Goal: Task Accomplishment & Management: Manage account settings

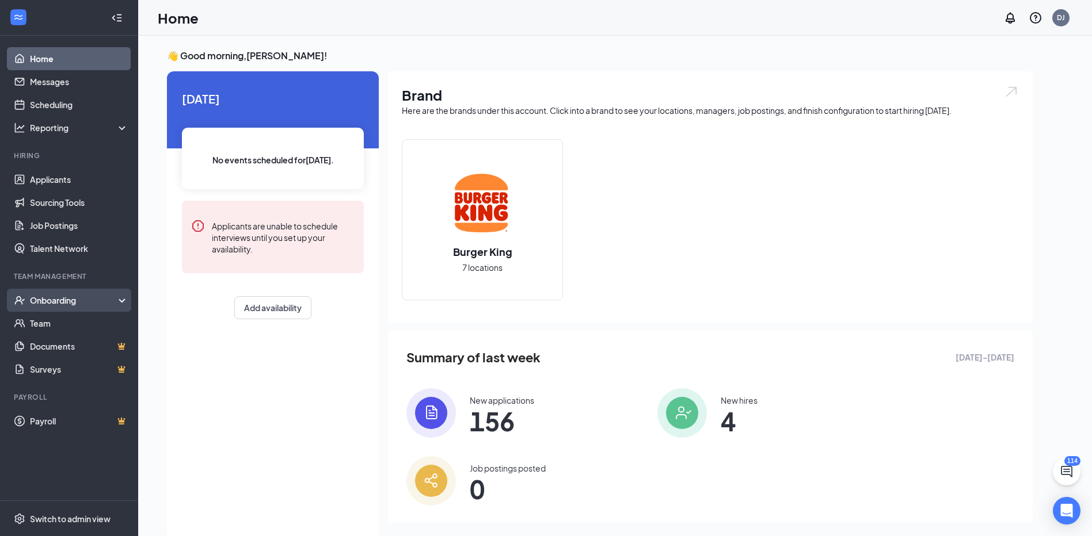
click at [60, 296] on div "Onboarding" at bounding box center [74, 301] width 89 height 12
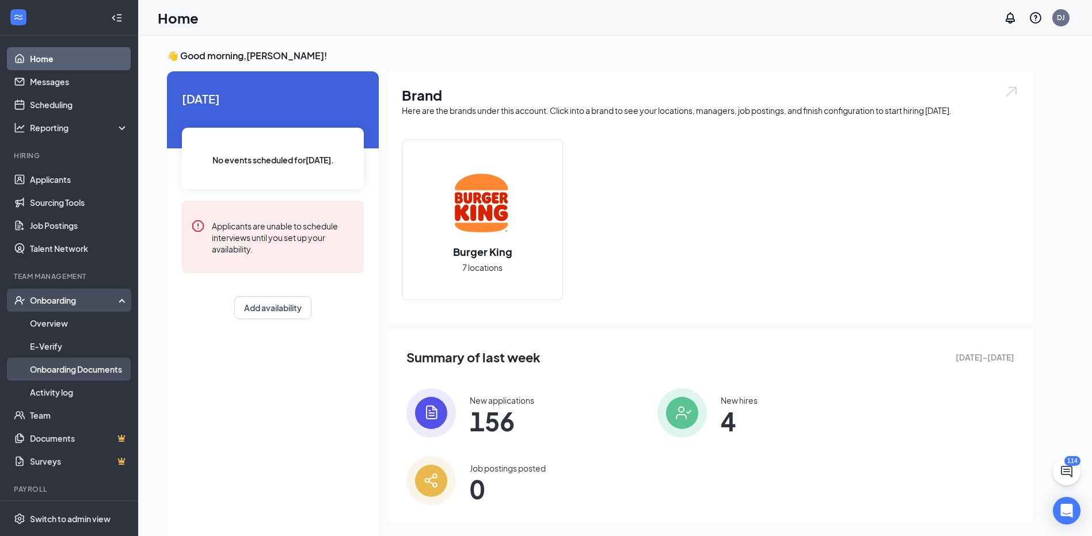
click at [73, 370] on link "Onboarding Documents" at bounding box center [79, 369] width 98 height 23
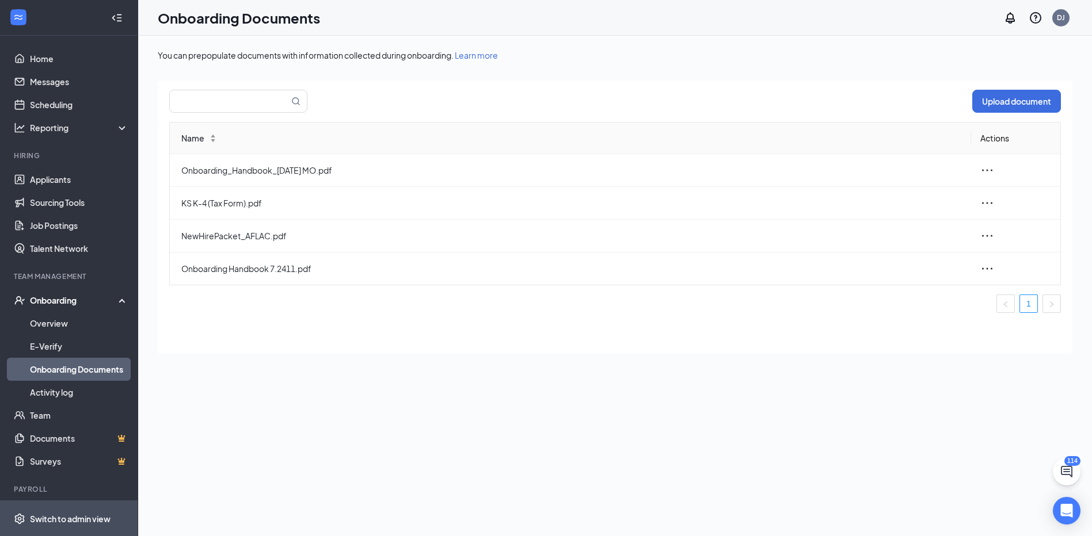
click at [58, 524] on div "Switch to admin view" at bounding box center [70, 519] width 81 height 12
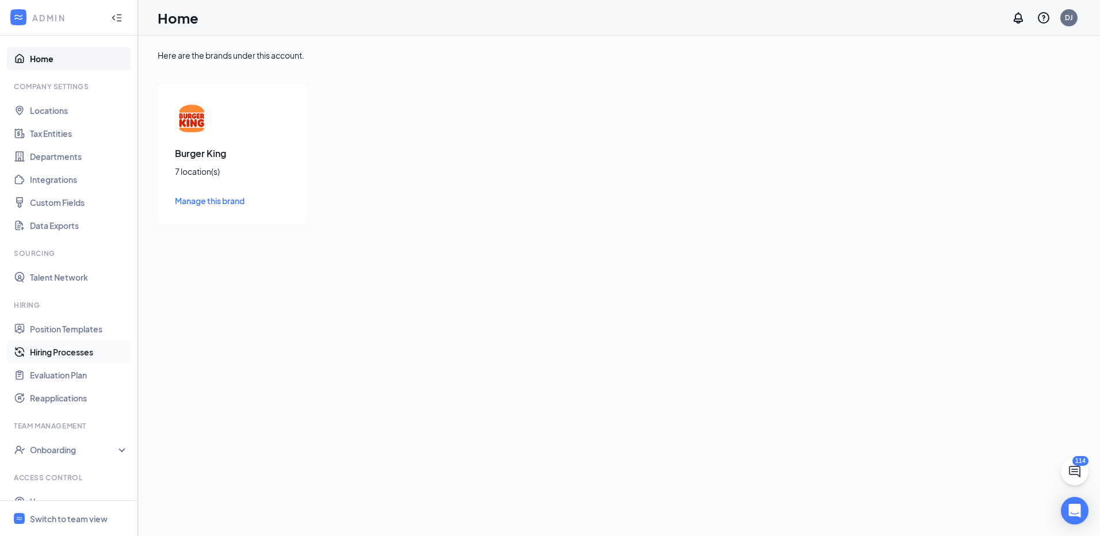
click at [62, 355] on link "Hiring Processes" at bounding box center [79, 352] width 98 height 23
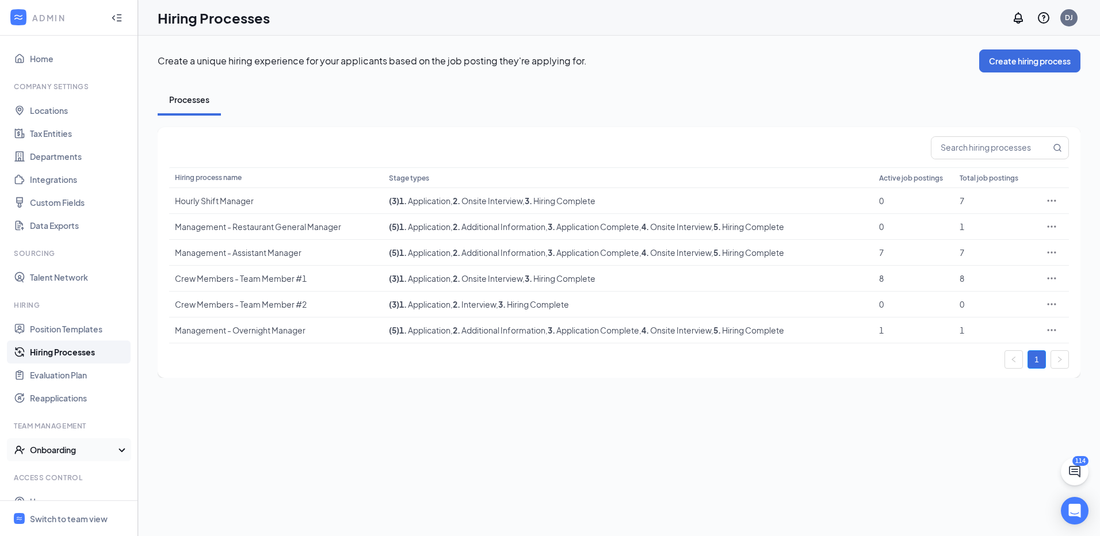
click at [54, 449] on div "Onboarding" at bounding box center [74, 450] width 89 height 12
click at [74, 471] on link "Onboarding Processes" at bounding box center [79, 473] width 98 height 23
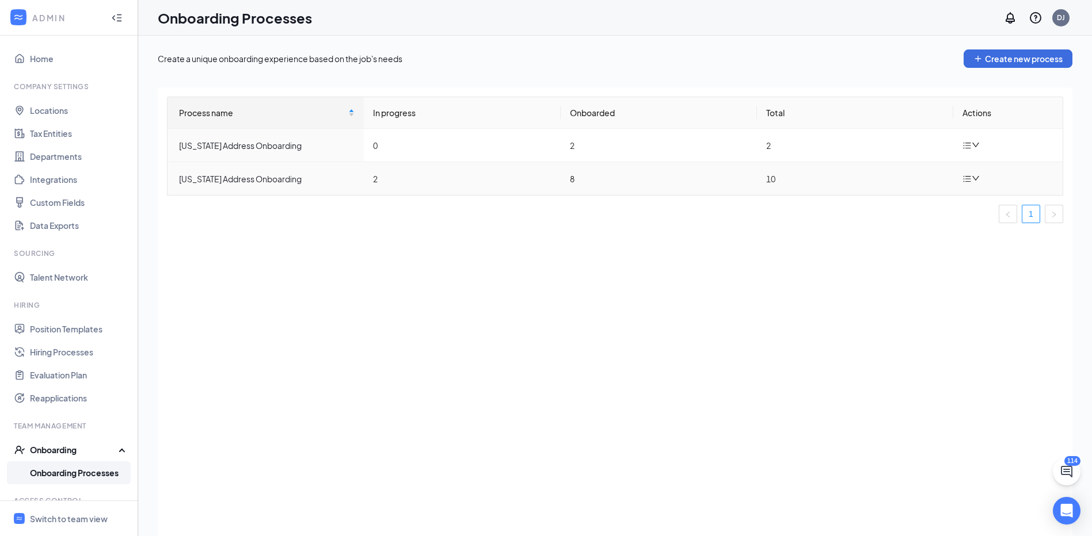
click at [968, 180] on icon "bars" at bounding box center [966, 178] width 9 height 9
click at [910, 209] on div "Edit process" at bounding box center [913, 206] width 124 height 14
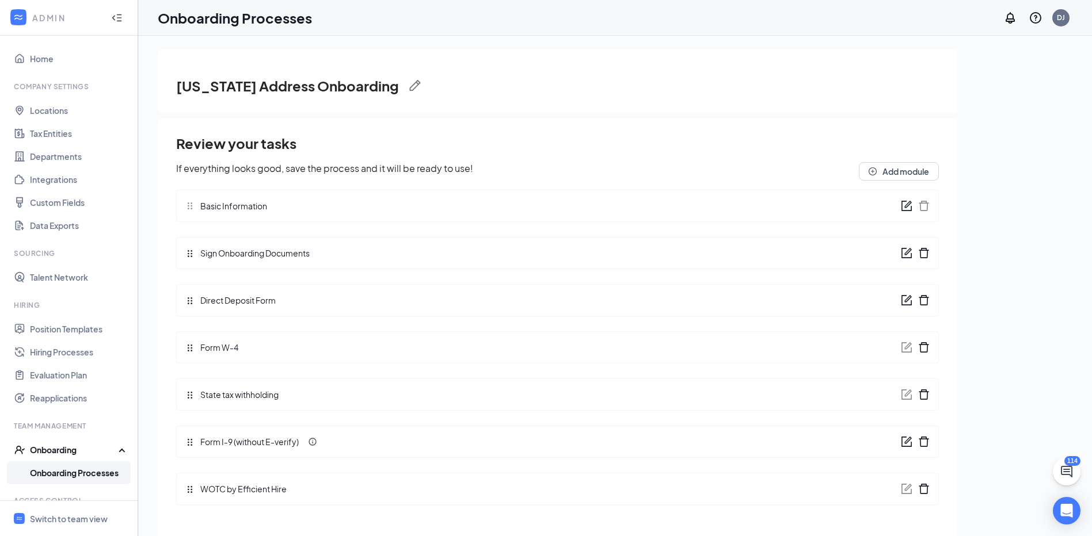
click at [908, 205] on icon "form" at bounding box center [907, 204] width 7 height 7
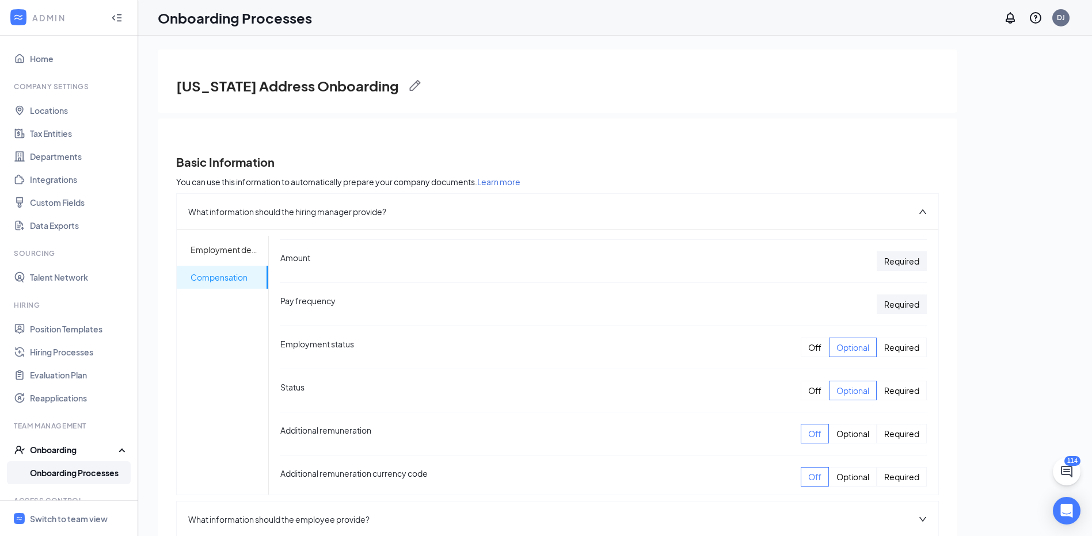
scroll to position [330, 0]
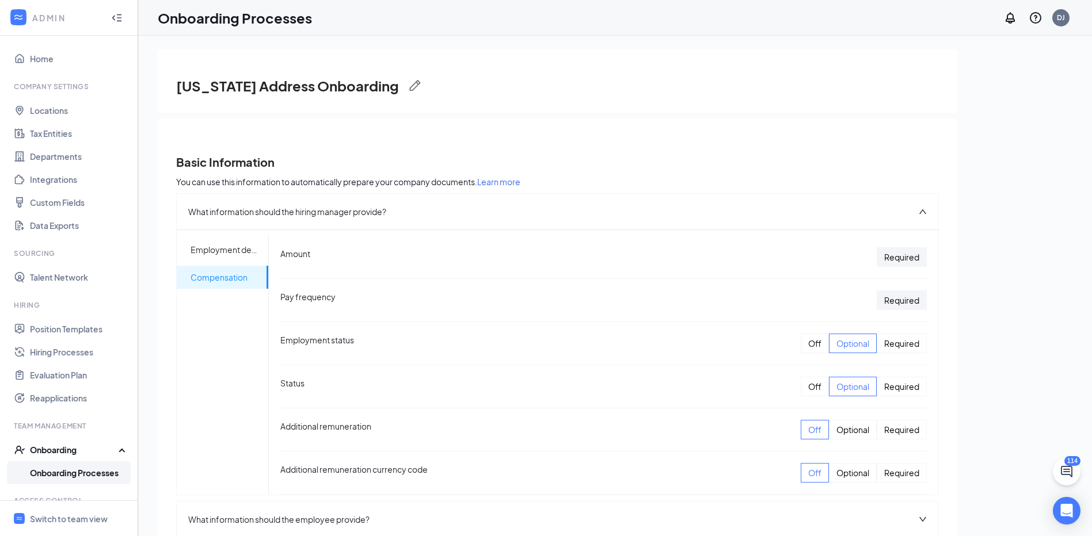
click at [487, 121] on div "Basic Information You can use this information to automatically prepare your co…" at bounding box center [557, 360] width 799 height 483
click at [409, 83] on img at bounding box center [415, 86] width 12 height 12
click at [444, 96] on button "Cancel" at bounding box center [441, 88] width 47 height 18
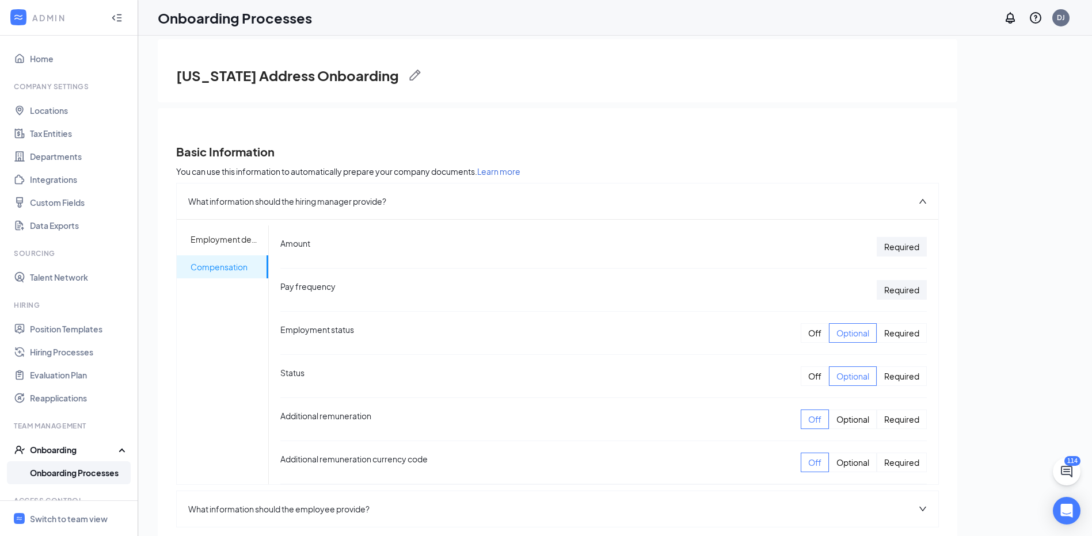
scroll to position [23, 0]
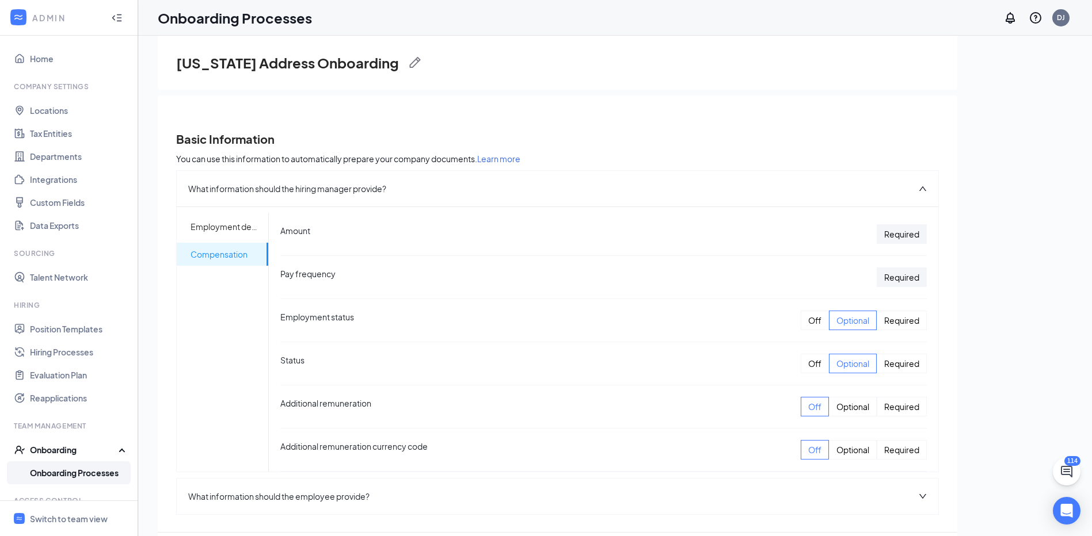
click at [49, 466] on link "Onboarding Processes" at bounding box center [79, 473] width 98 height 23
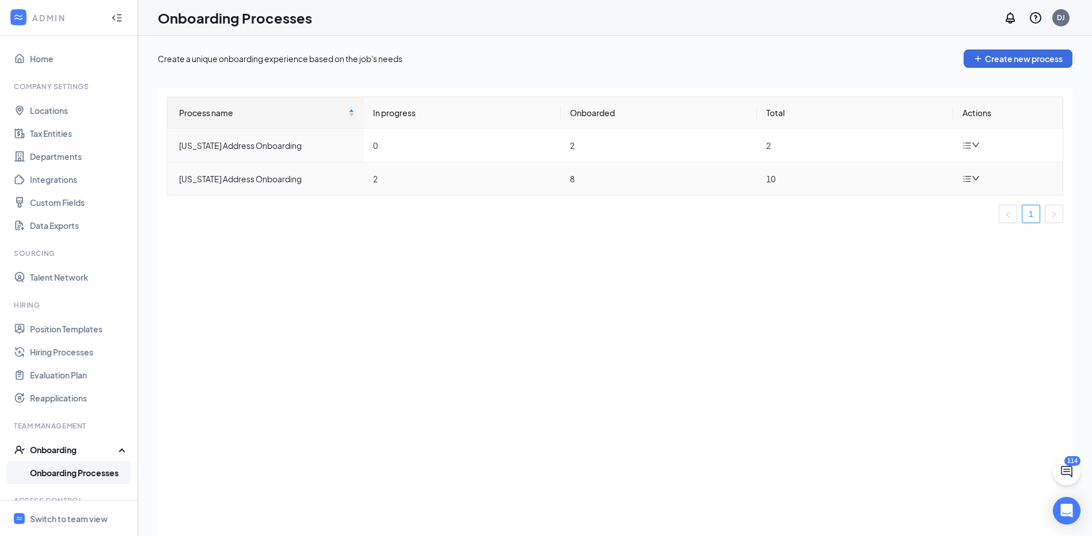
click at [972, 178] on icon "down" at bounding box center [975, 178] width 8 height 8
click at [899, 211] on div "Edit process" at bounding box center [913, 206] width 124 height 14
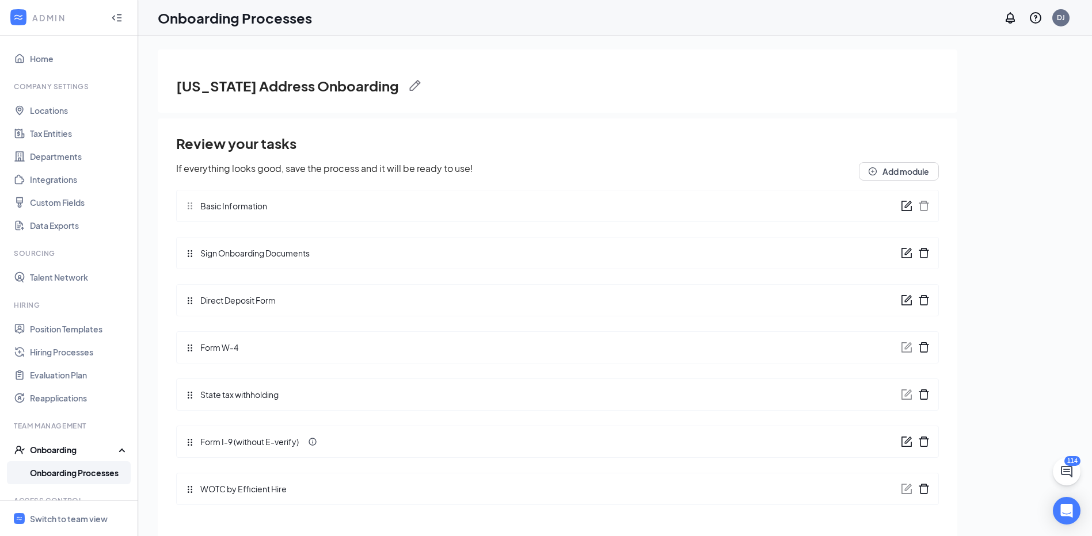
click at [904, 254] on icon "form" at bounding box center [907, 253] width 12 height 12
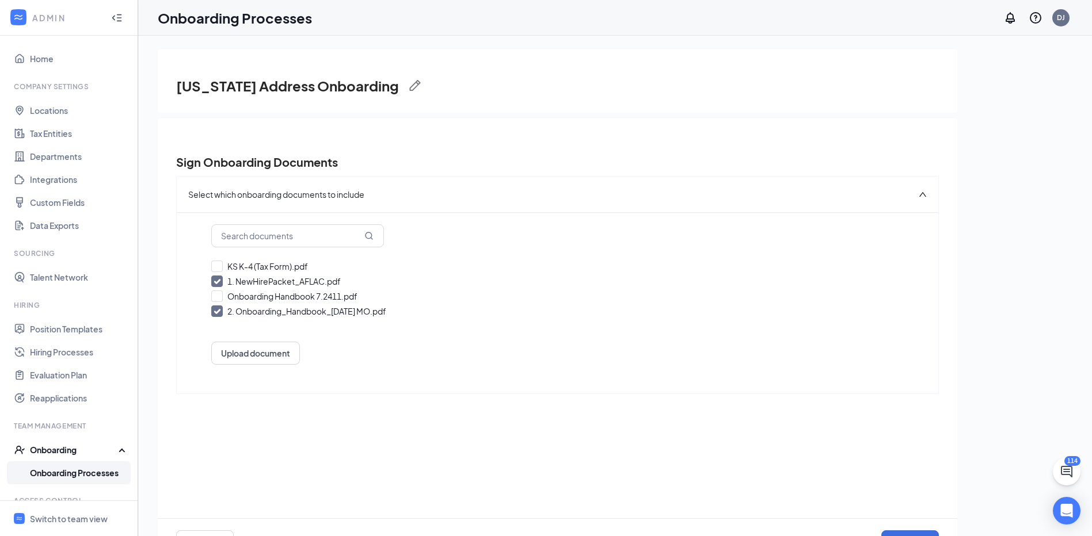
click at [216, 312] on input "2. Onboarding_Handbook_[DATE] MO.pdf" at bounding box center [557, 312] width 692 height 12
checkbox input "false"
click at [218, 298] on input "Onboarding Handbook 7.2411.pdf" at bounding box center [557, 297] width 692 height 12
click at [263, 297] on input "2. Onboarding Handbook 7.2411.pdf" at bounding box center [557, 297] width 692 height 12
click at [263, 297] on input "Onboarding Handbook 7.2411.pdf" at bounding box center [557, 297] width 692 height 12
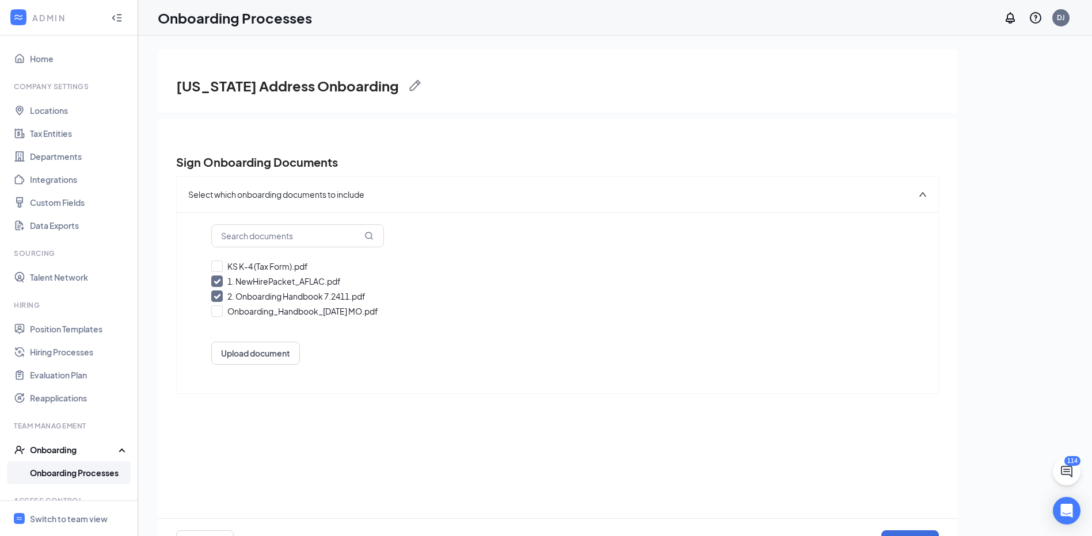
click at [263, 297] on input "2. Onboarding Handbook 7.2411.pdf" at bounding box center [557, 297] width 692 height 12
click at [263, 297] on input "Onboarding Handbook 7.2411.pdf" at bounding box center [557, 297] width 692 height 12
checkbox input "true"
click at [253, 357] on button "Upload document" at bounding box center [255, 353] width 89 height 23
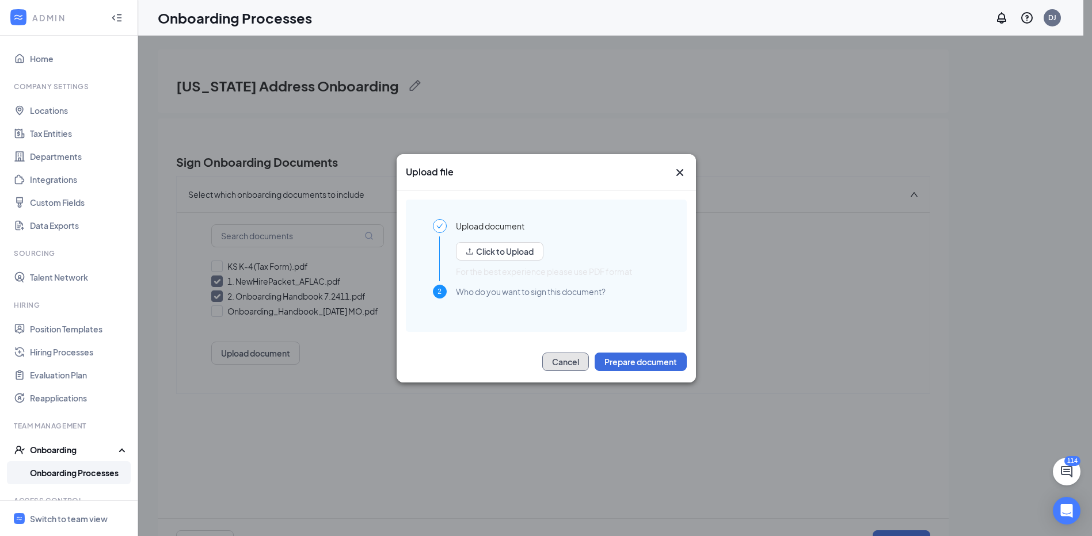
click at [551, 369] on button "Cancel" at bounding box center [565, 362] width 47 height 18
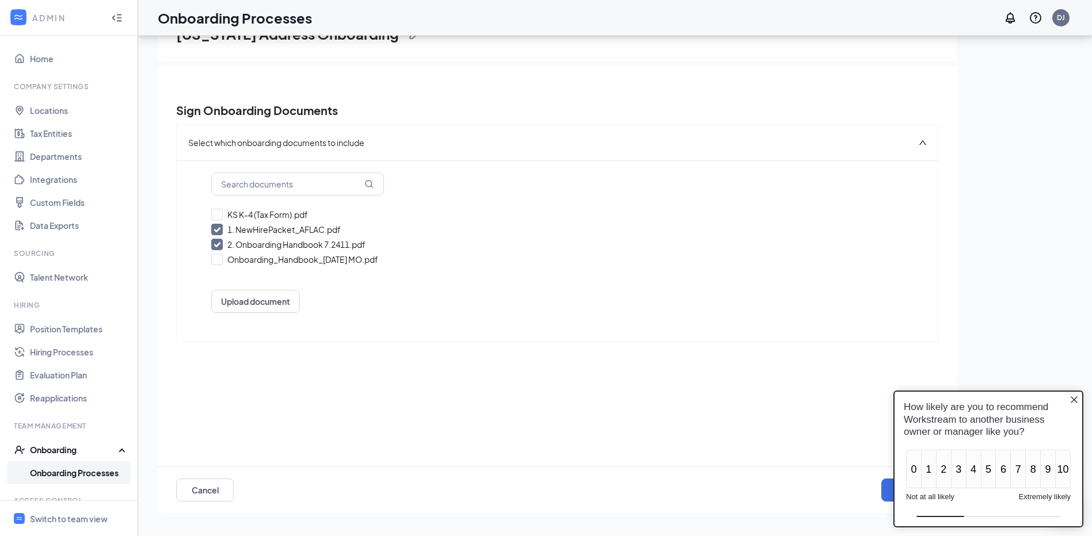
drag, startPoint x: 323, startPoint y: 260, endPoint x: 638, endPoint y: 306, distance: 318.8
click at [638, 306] on div "Upload document" at bounding box center [557, 301] width 692 height 23
click at [1074, 400] on icon "Close button" at bounding box center [1073, 400] width 7 height 7
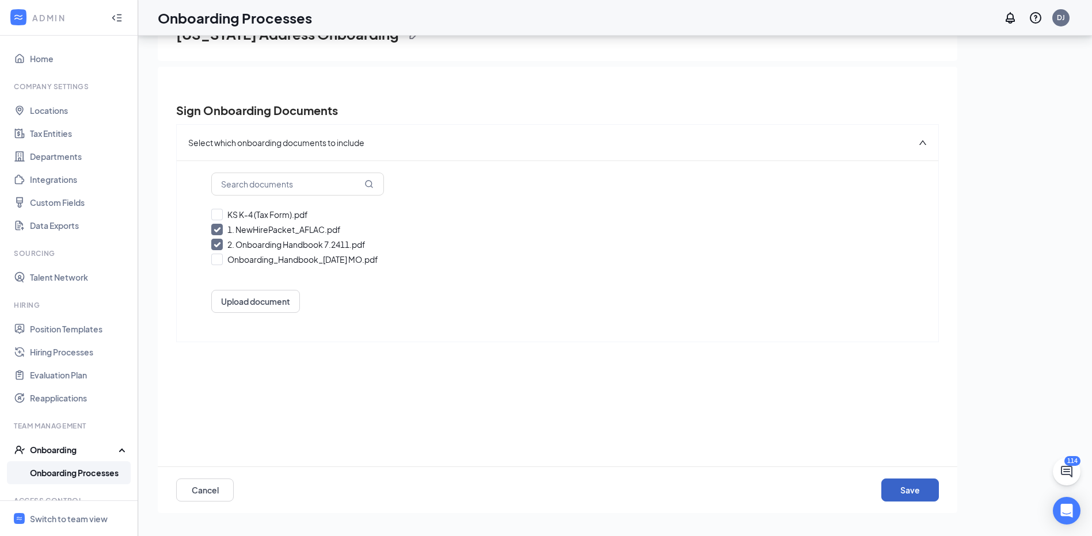
click at [923, 491] on button "Save" at bounding box center [910, 490] width 58 height 23
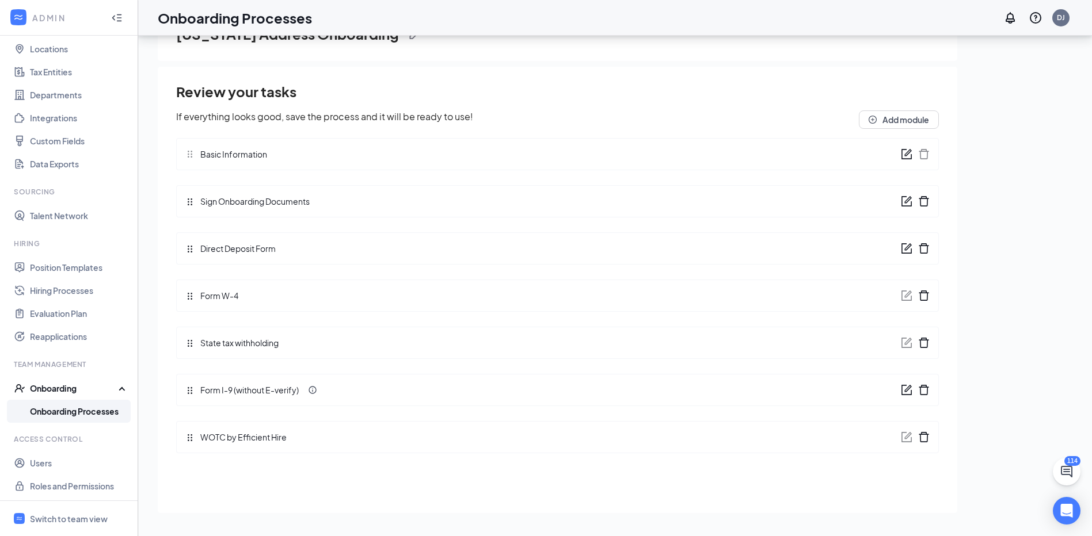
scroll to position [63, 0]
click at [54, 385] on div "Onboarding" at bounding box center [74, 387] width 89 height 12
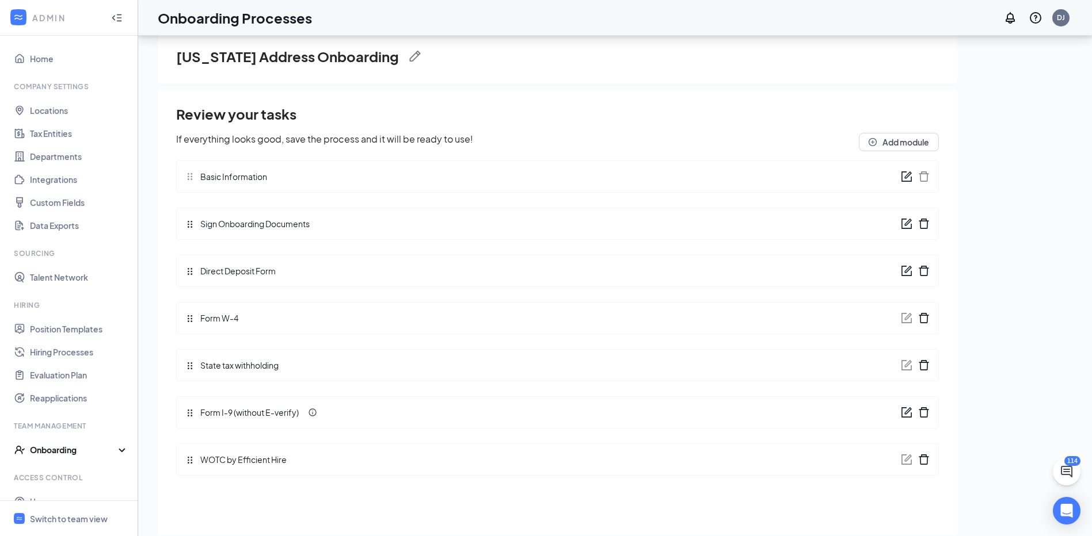
scroll to position [0, 0]
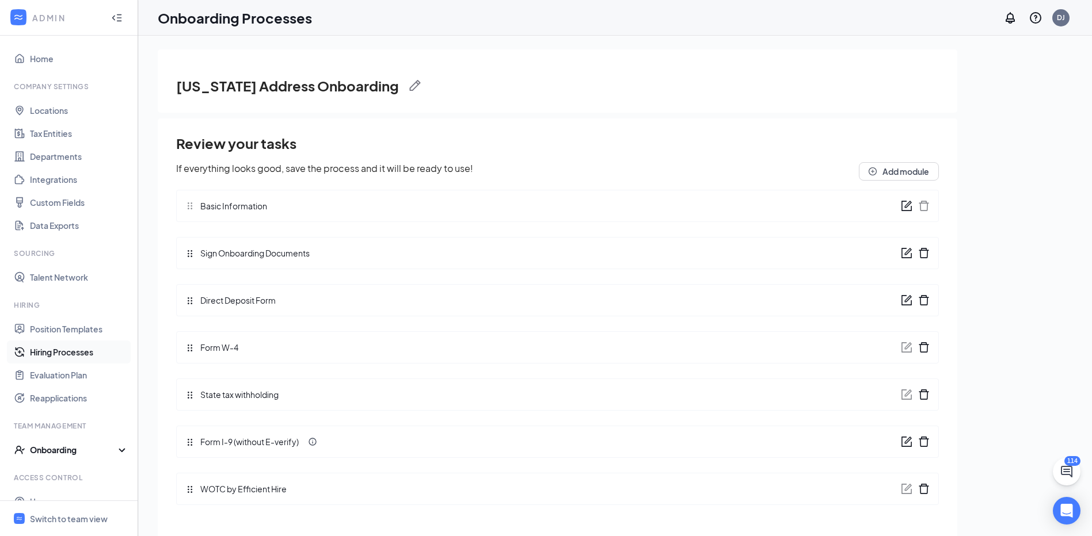
click at [62, 353] on link "Hiring Processes" at bounding box center [79, 352] width 98 height 23
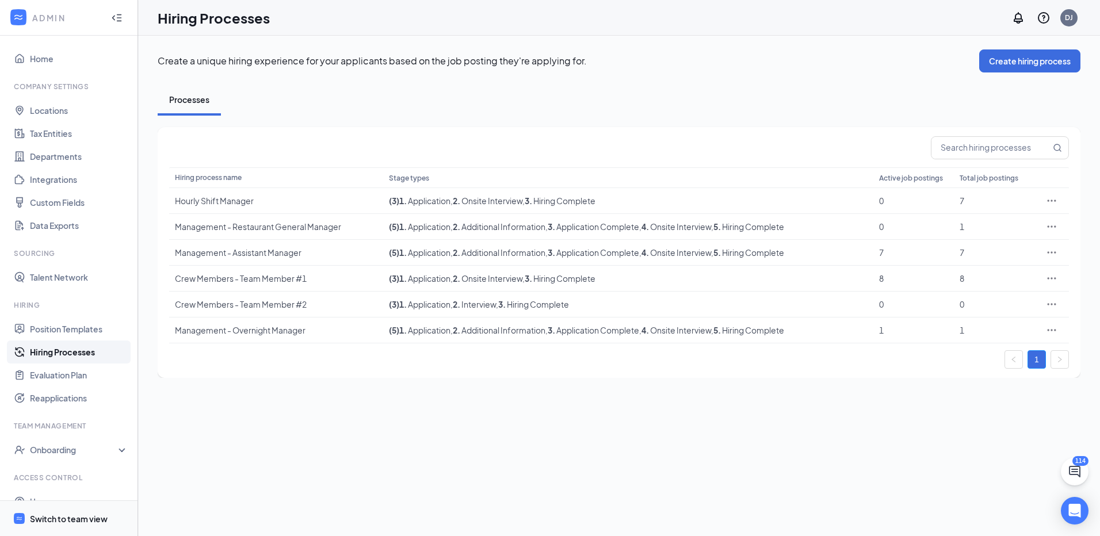
click at [65, 519] on div "Switch to team view" at bounding box center [69, 519] width 78 height 12
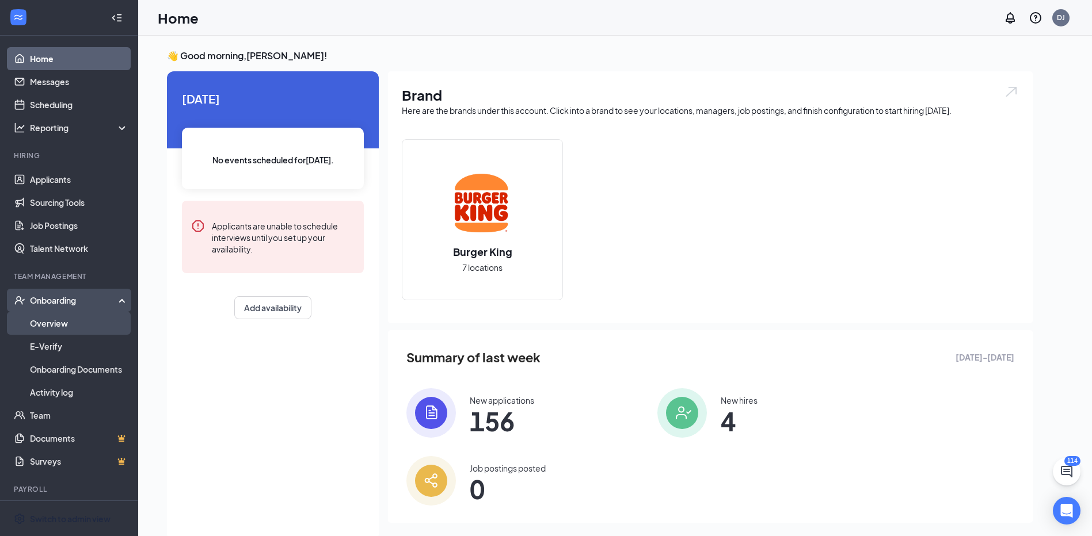
click at [54, 323] on link "Overview" at bounding box center [79, 323] width 98 height 23
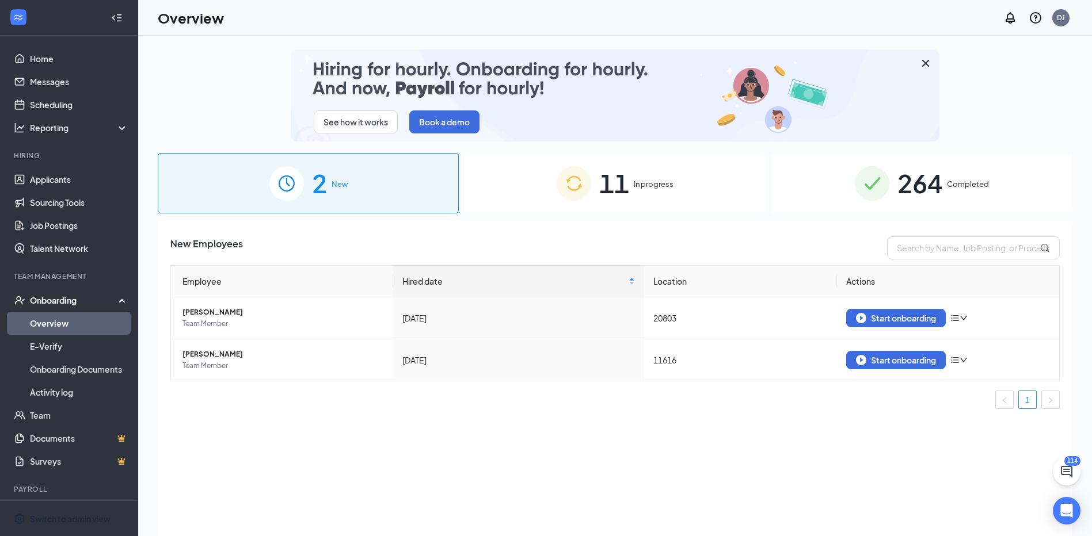
click at [54, 294] on div "Onboarding" at bounding box center [69, 300] width 138 height 23
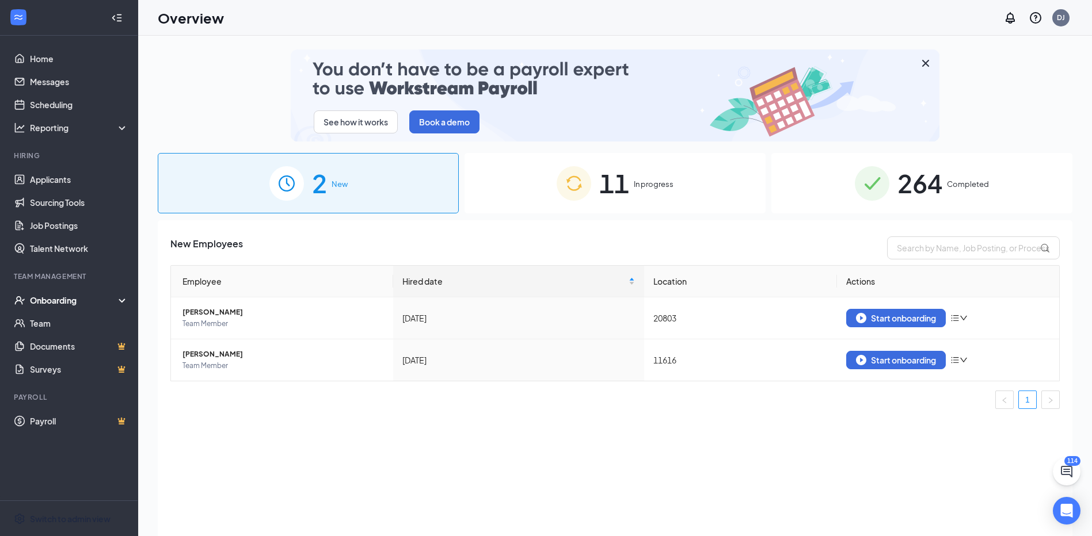
click at [60, 299] on div "Onboarding" at bounding box center [74, 301] width 89 height 12
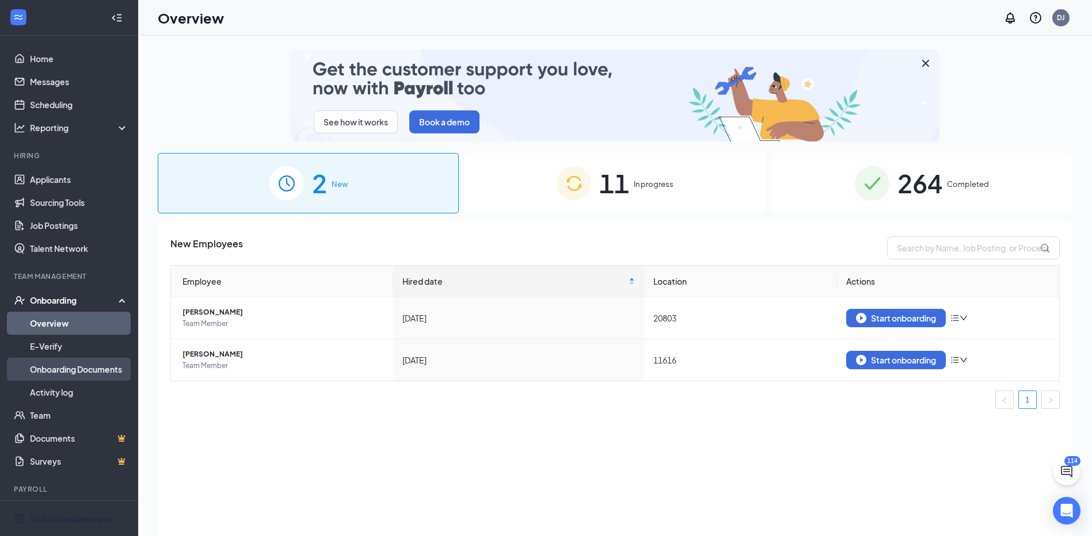
click at [73, 371] on link "Onboarding Documents" at bounding box center [79, 369] width 98 height 23
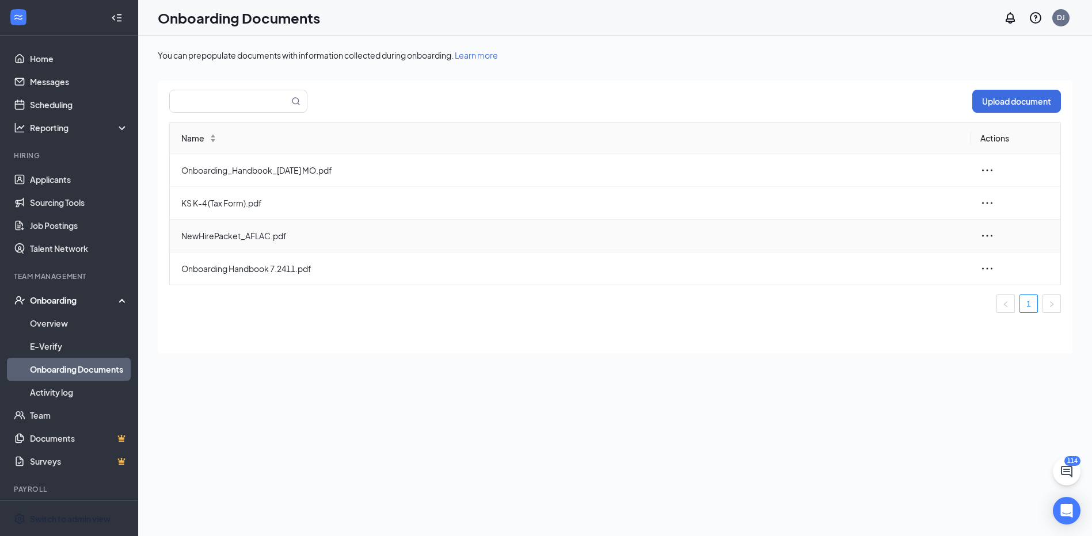
click at [990, 235] on icon "ellipsis" at bounding box center [987, 236] width 14 height 14
click at [906, 257] on div "View and download" at bounding box center [925, 263] width 124 height 14
click at [992, 265] on icon "ellipsis" at bounding box center [987, 269] width 14 height 14
click at [906, 298] on div "View and download" at bounding box center [925, 295] width 124 height 14
